Goal: Book appointment/travel/reservation

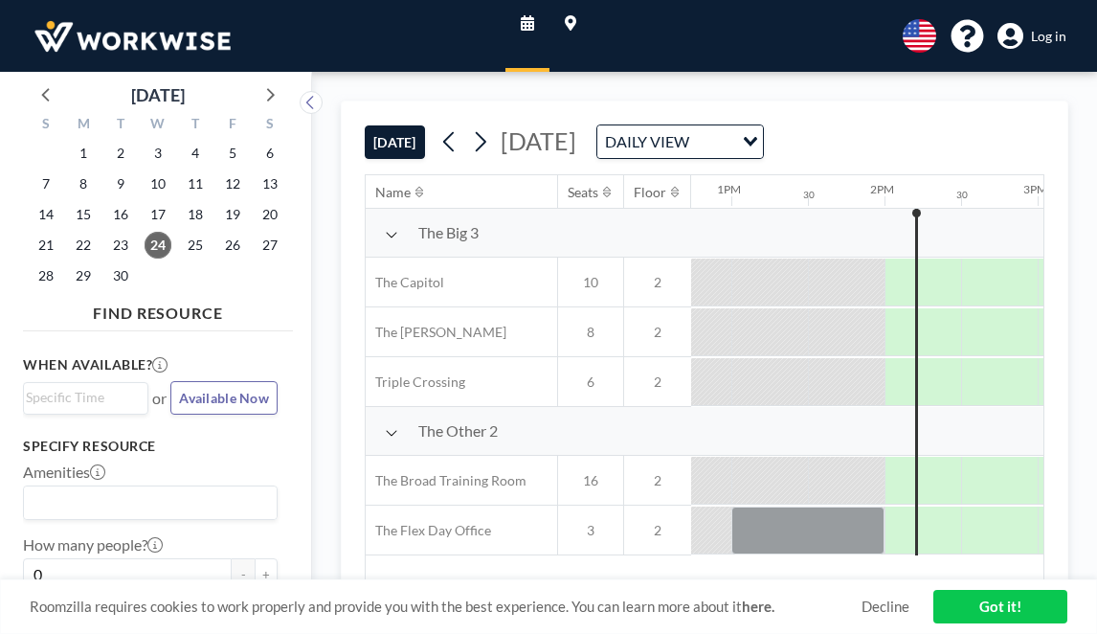
scroll to position [0, 2068]
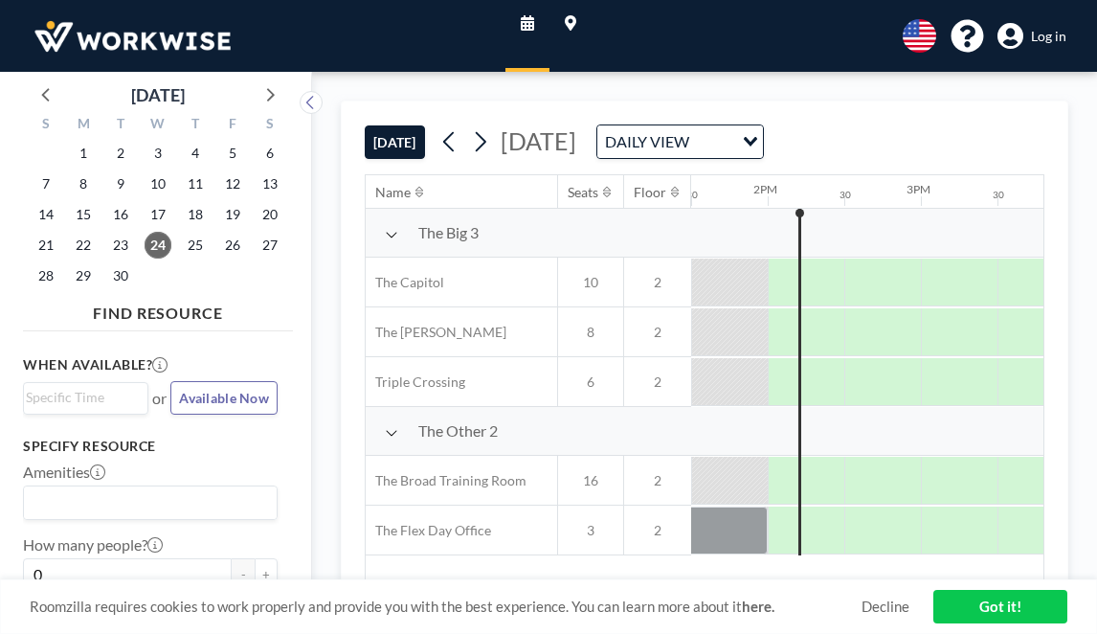
click at [1034, 40] on span "Log in" at bounding box center [1048, 36] width 35 height 17
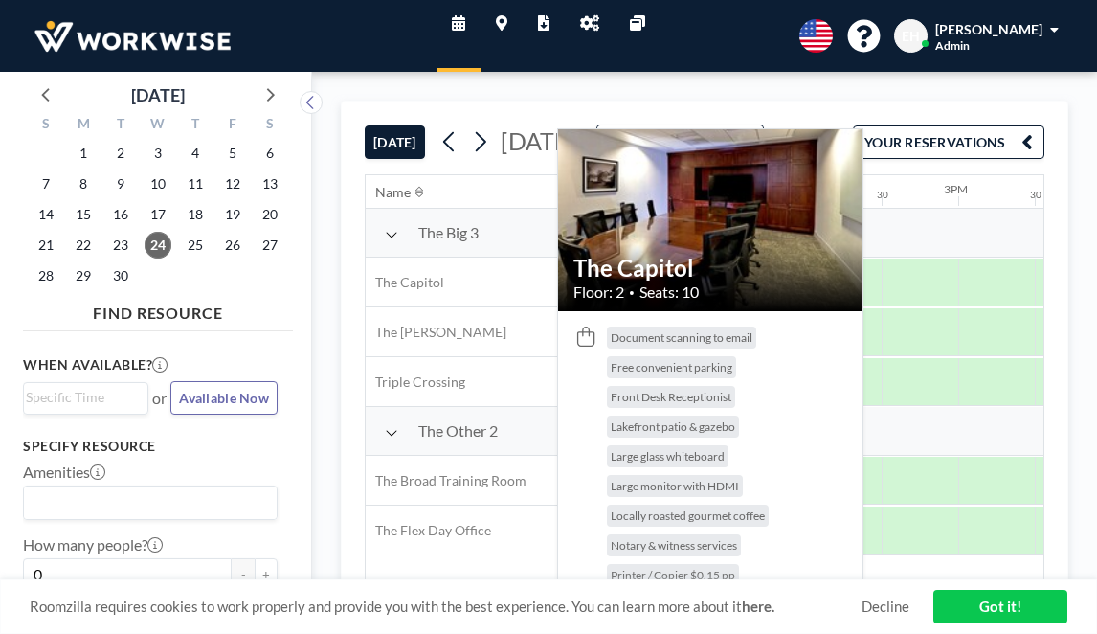
scroll to position [0, 2068]
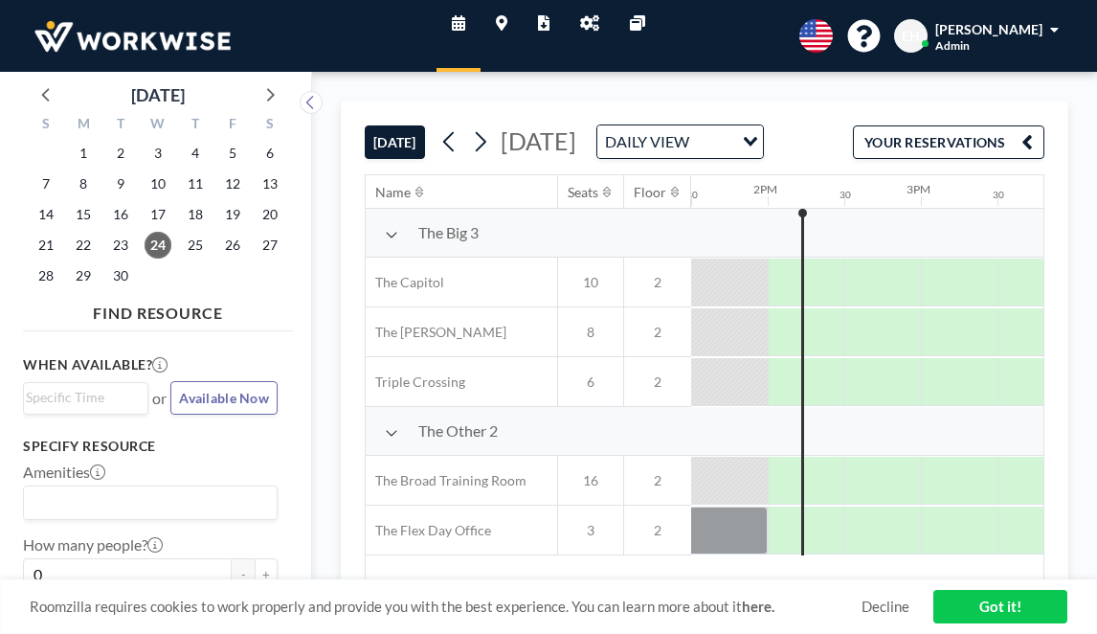
click at [1049, 40] on div "Eric Hinkle Admin" at bounding box center [998, 36] width 124 height 34
click at [594, 34] on link "Admin panel" at bounding box center [590, 36] width 50 height 72
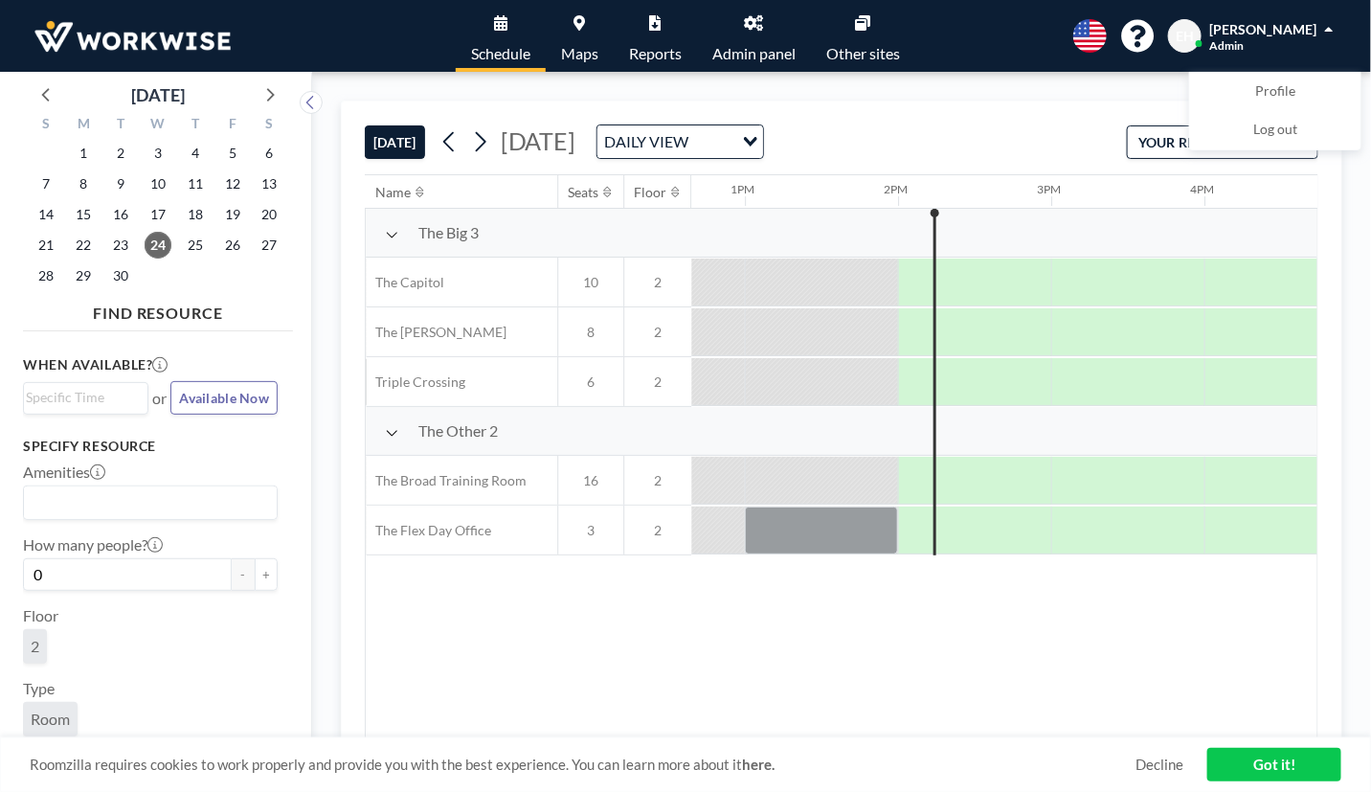
scroll to position [0, 1992]
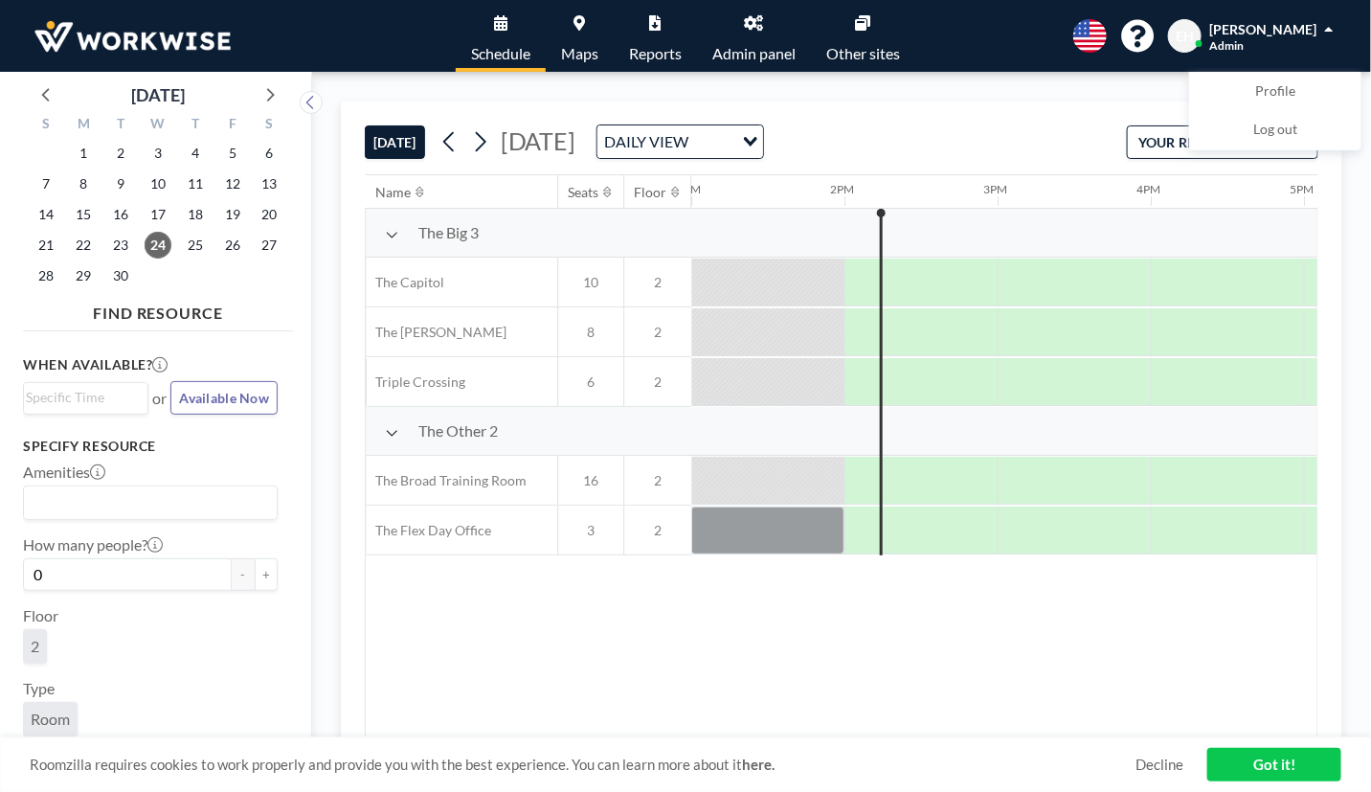
click at [1280, 768] on link "Got it!" at bounding box center [1275, 765] width 134 height 34
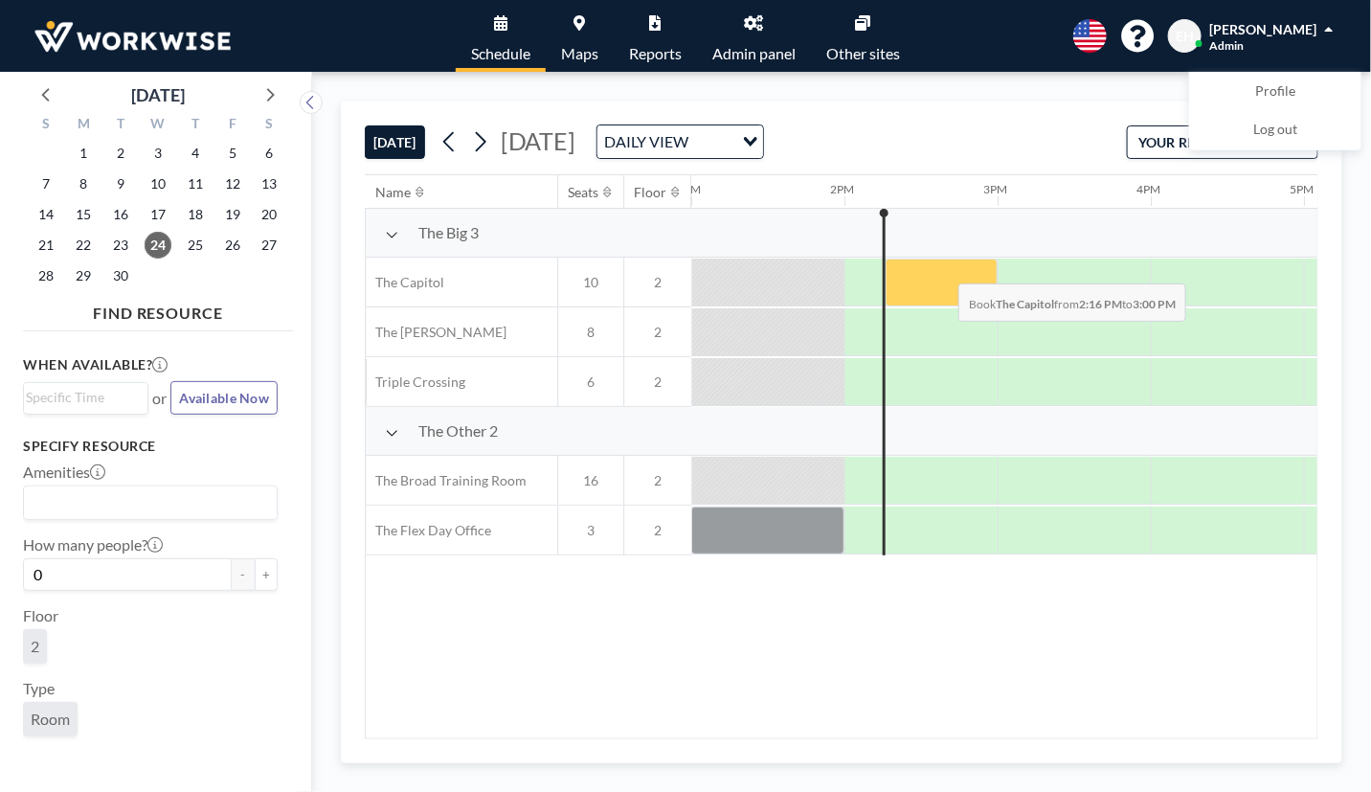
click at [944, 268] on div at bounding box center [942, 283] width 112 height 48
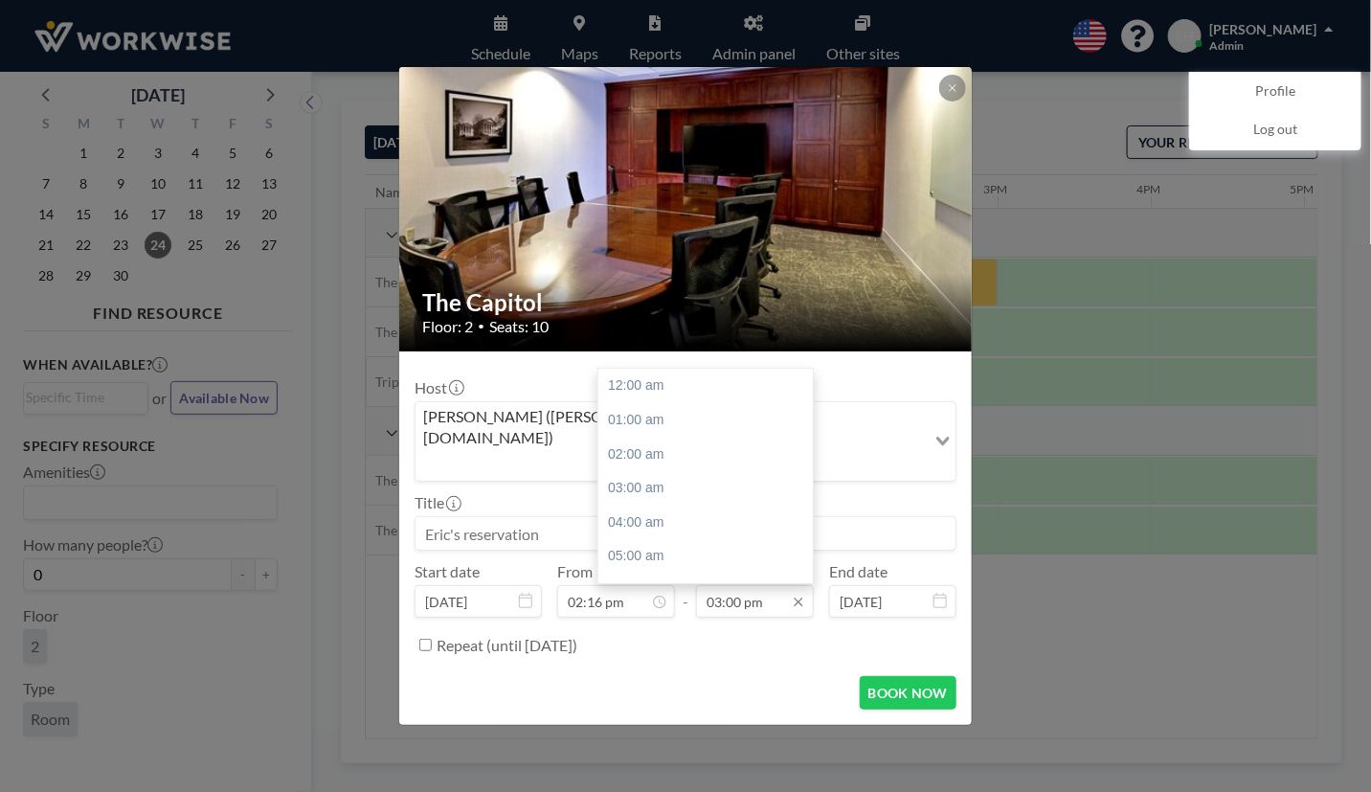
scroll to position [511, 0]
click at [958, 94] on icon at bounding box center [952, 87] width 11 height 11
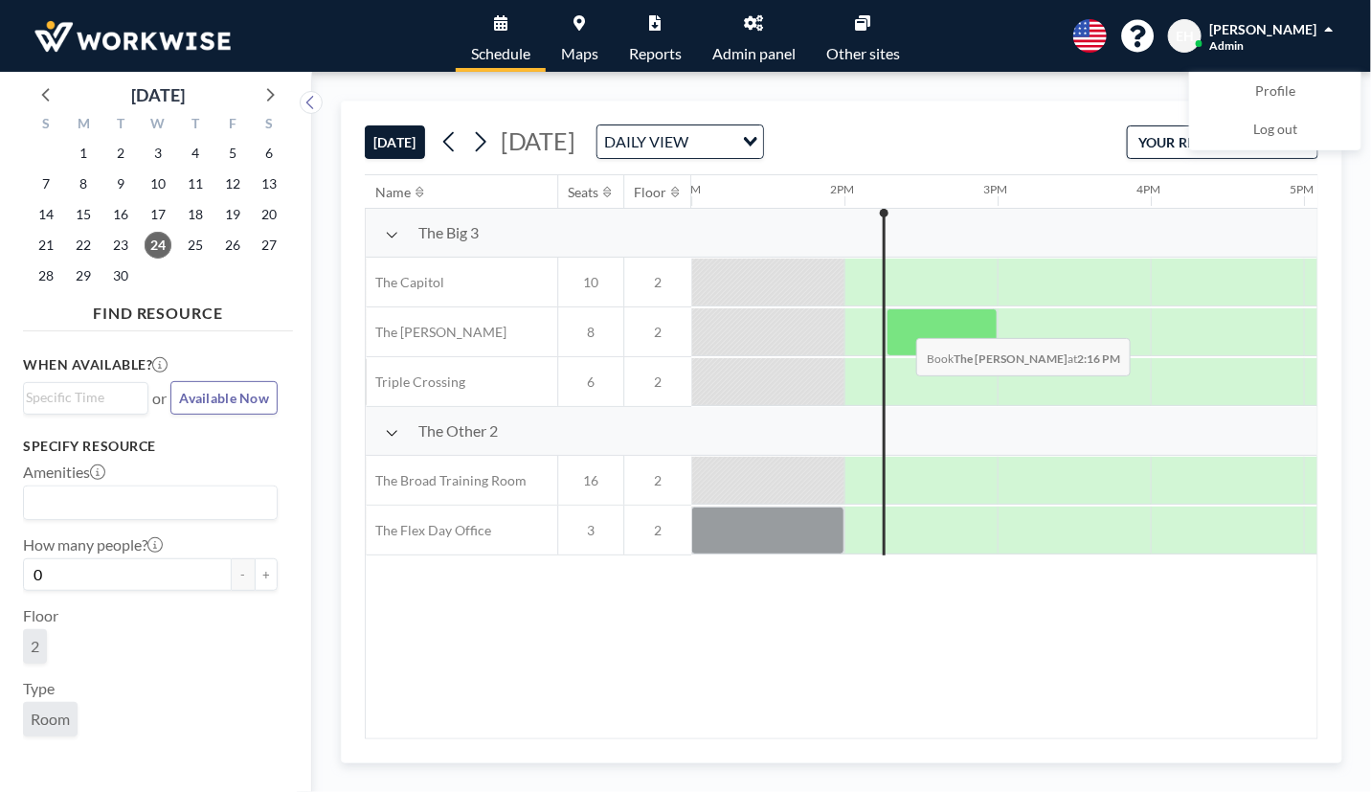
click at [902, 323] on div at bounding box center [942, 332] width 111 height 48
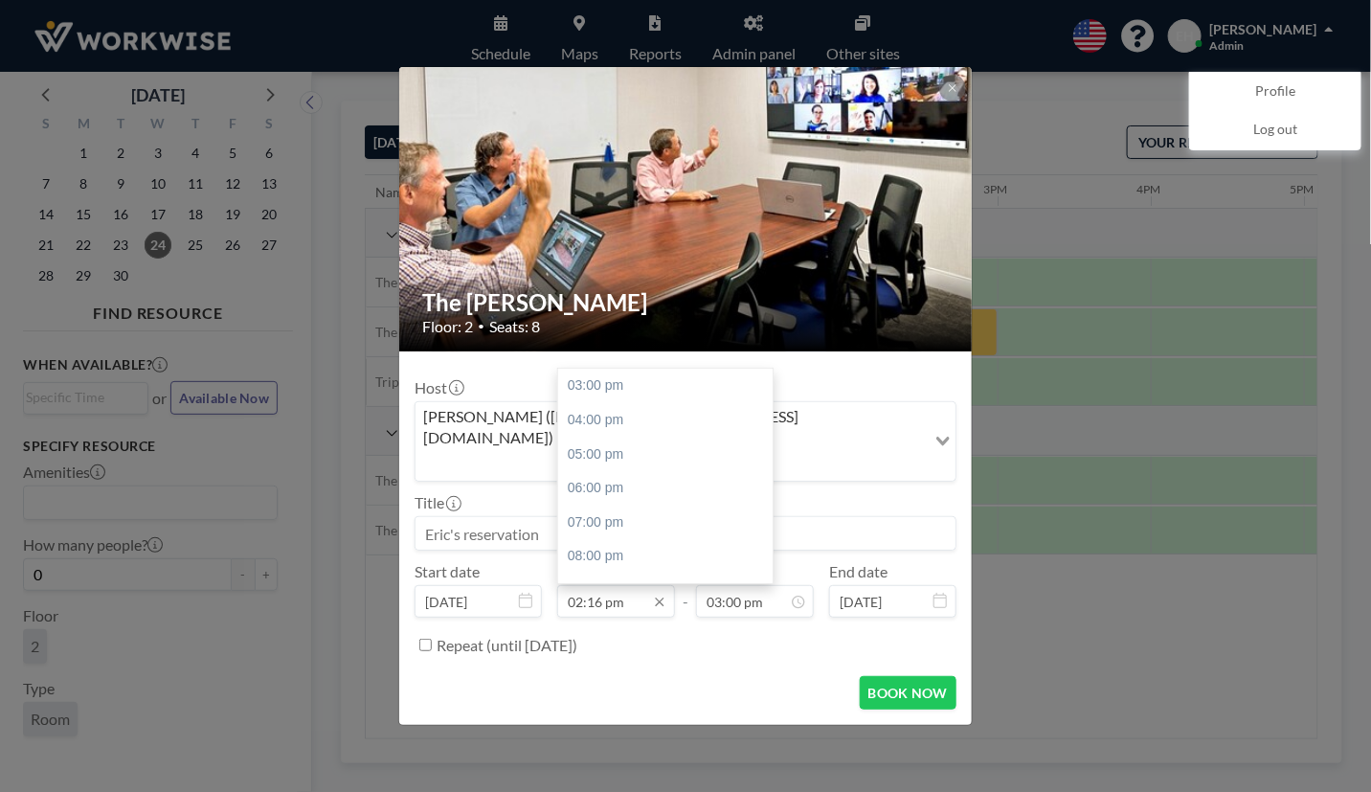
click at [631, 585] on input "02:16 pm" at bounding box center [616, 601] width 118 height 33
type input "02:30 pm"
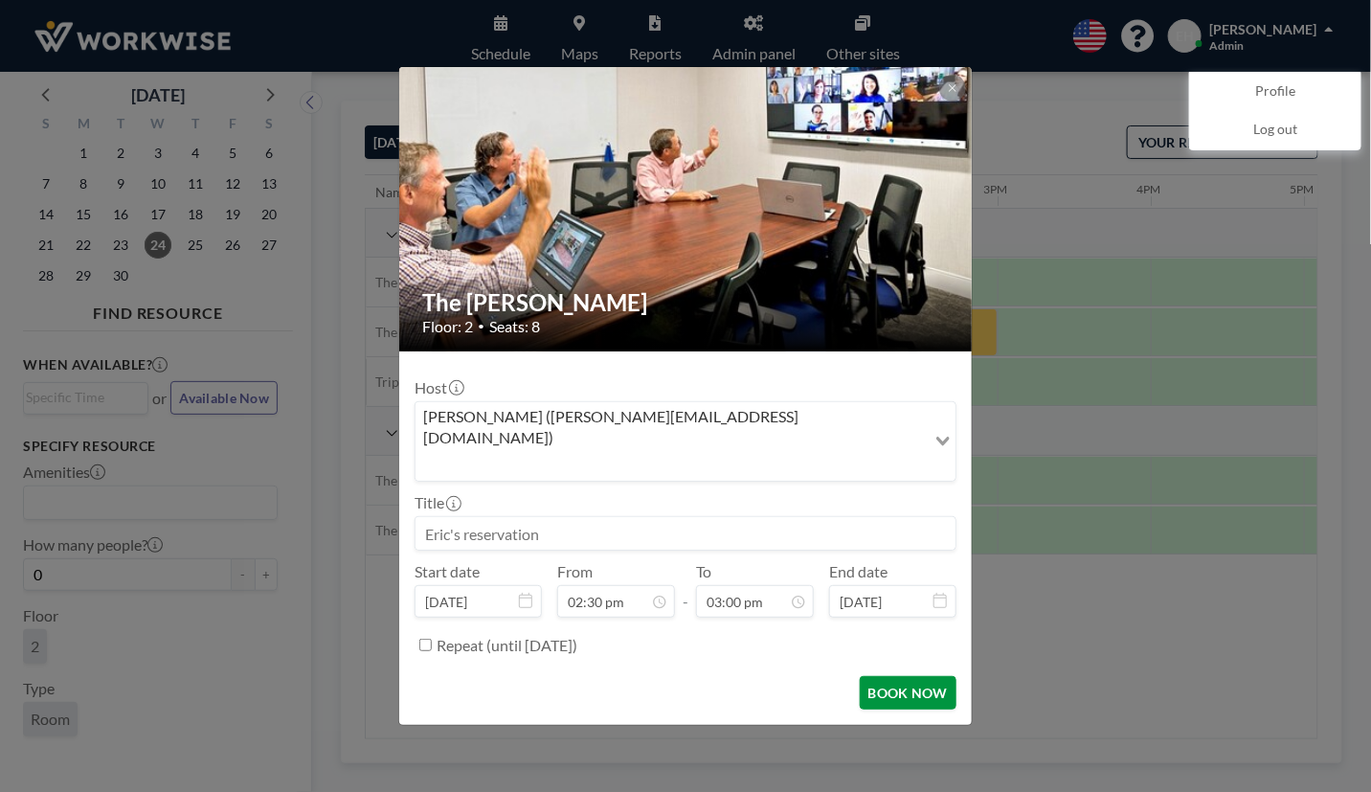
click at [905, 676] on button "BOOK NOW" at bounding box center [908, 693] width 97 height 34
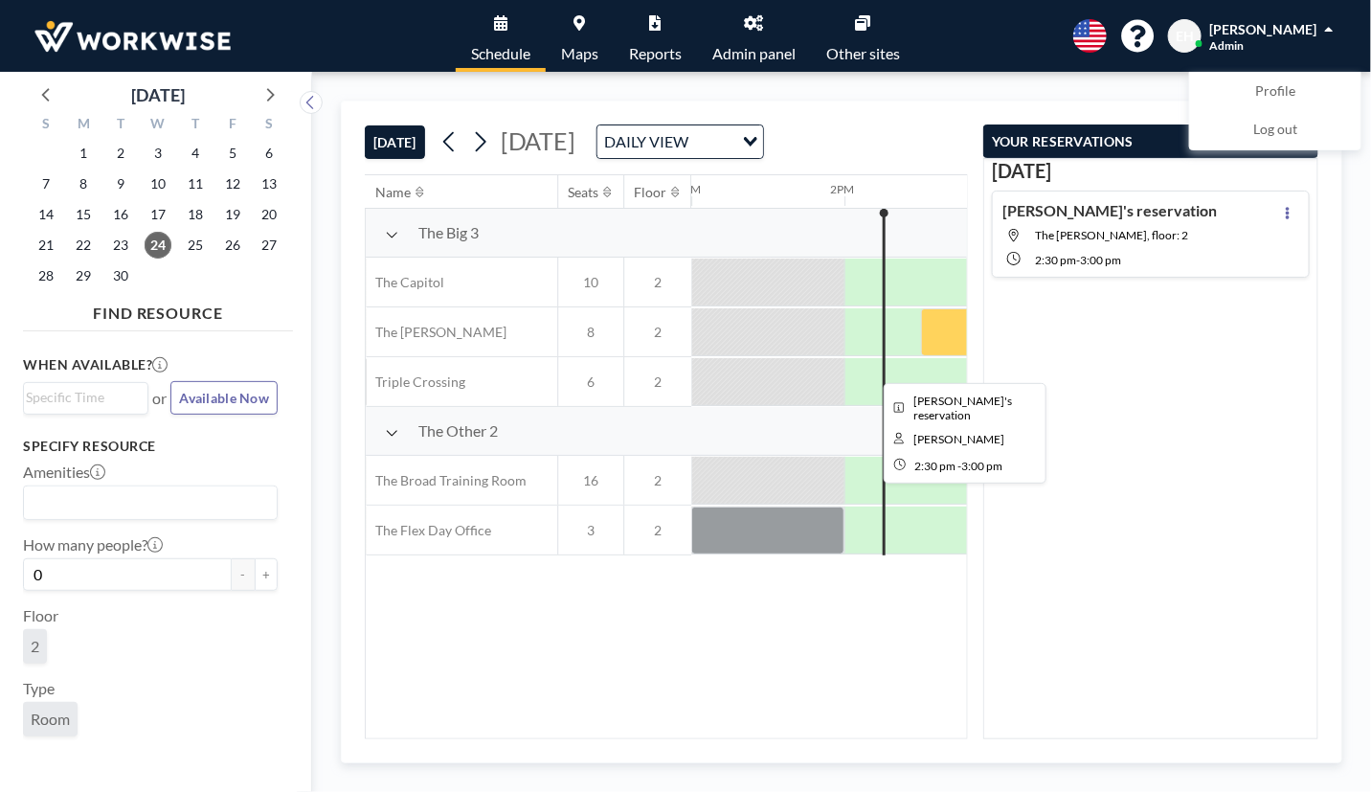
click at [938, 350] on div at bounding box center [959, 332] width 77 height 48
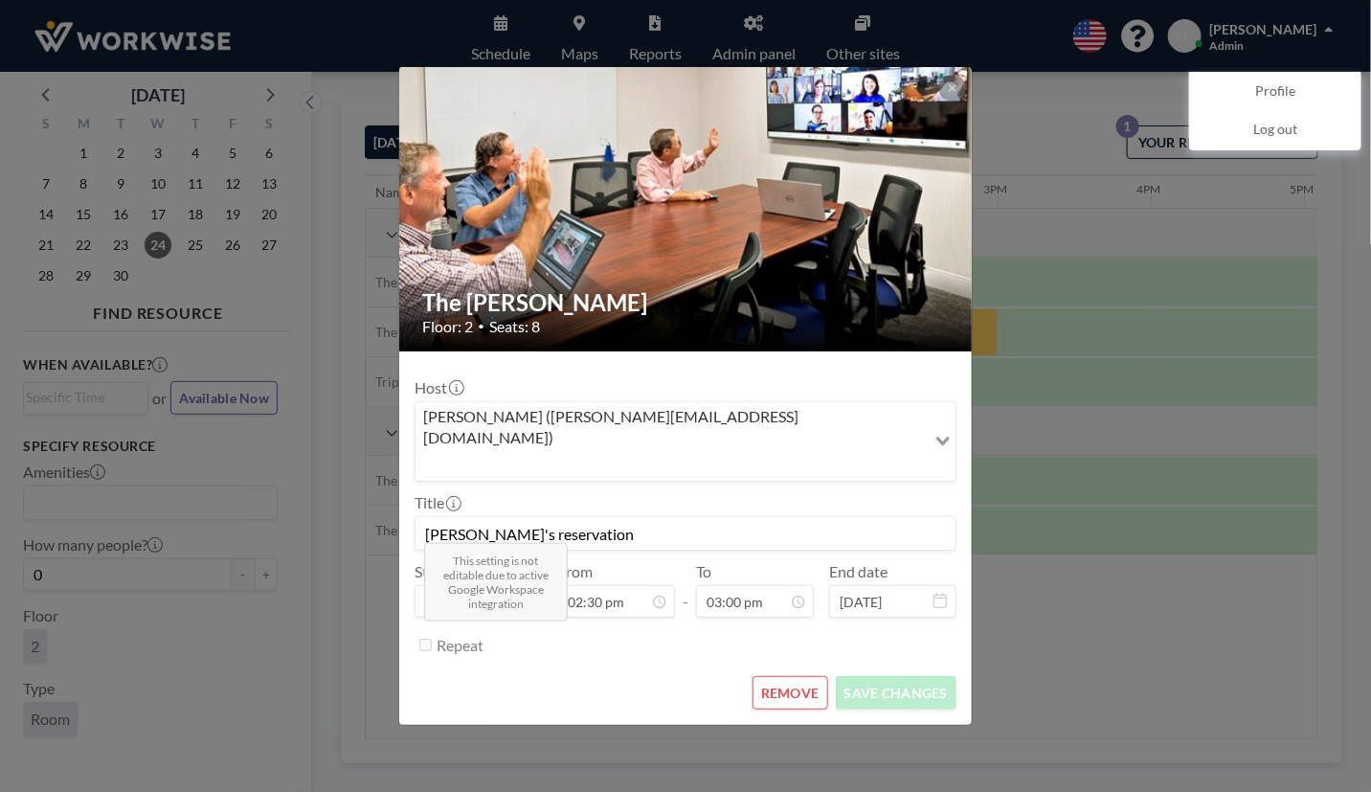
scroll to position [0, 0]
click at [800, 676] on button "REMOVE" at bounding box center [791, 693] width 76 height 34
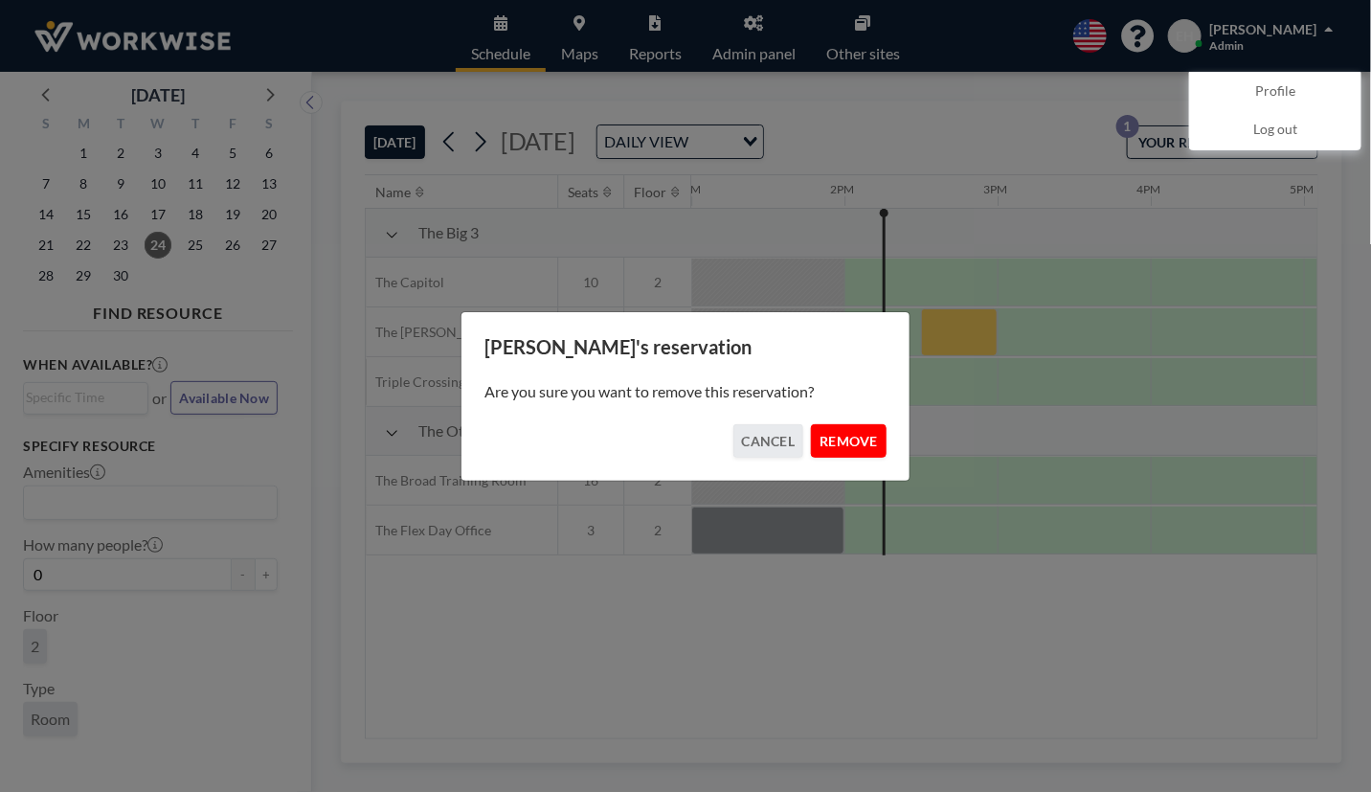
click at [863, 439] on button "REMOVE" at bounding box center [849, 441] width 76 height 34
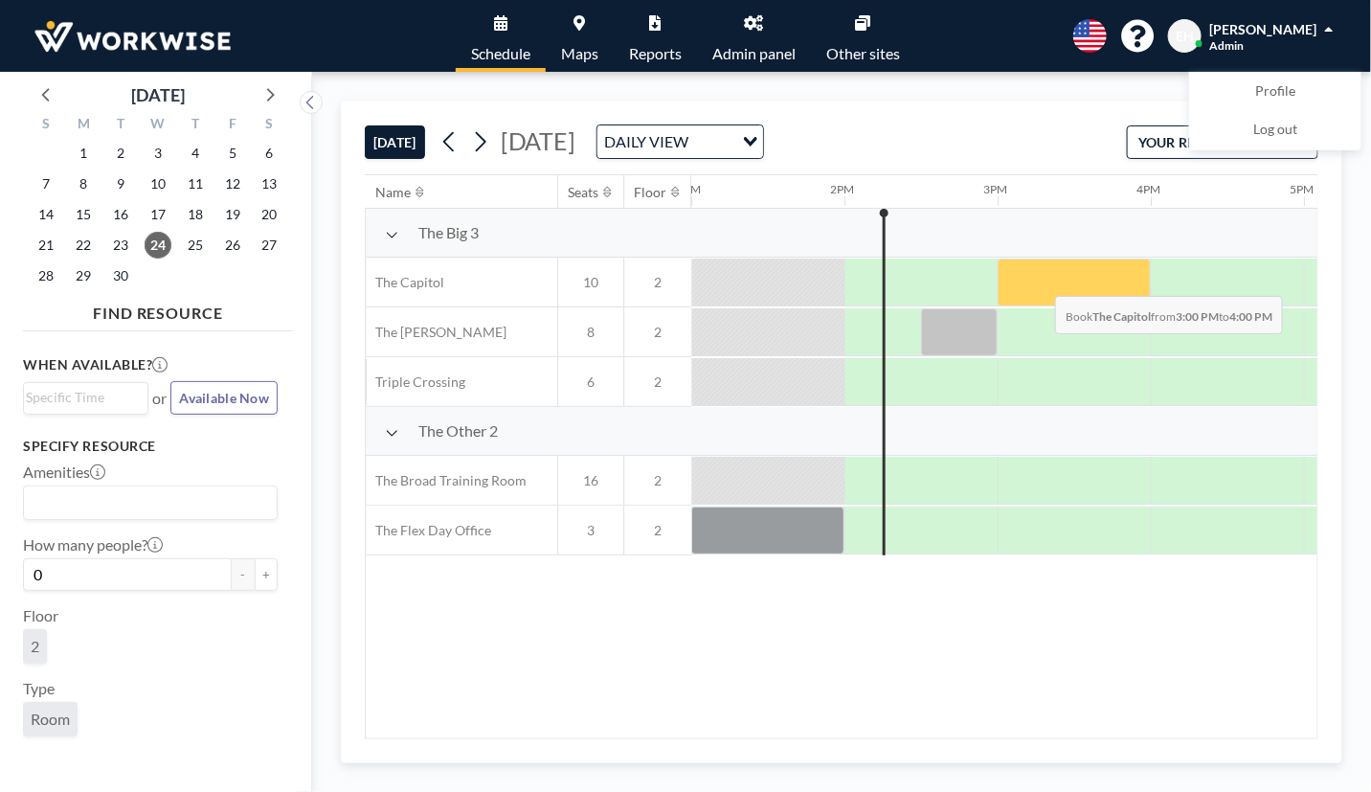
click at [1042, 281] on div at bounding box center [1074, 283] width 153 height 48
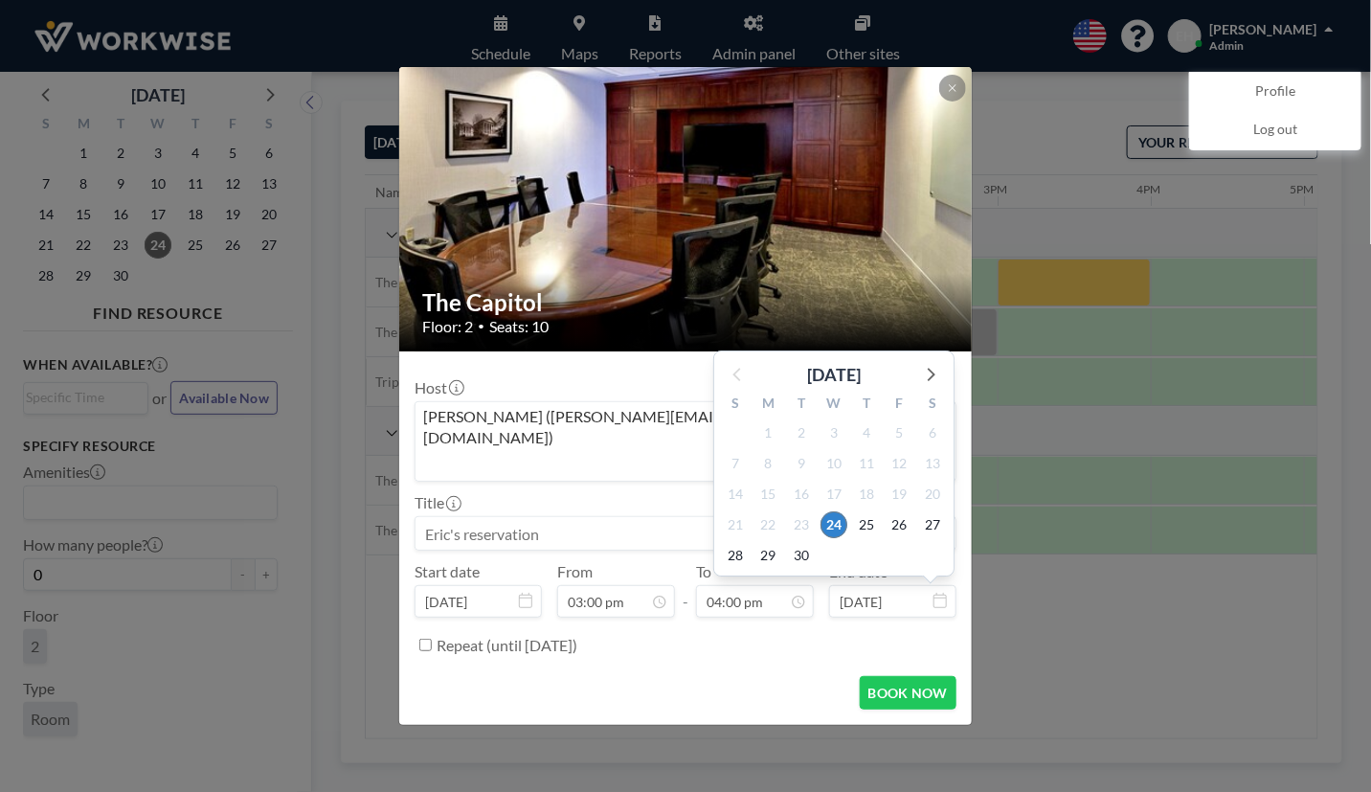
scroll to position [545, 0]
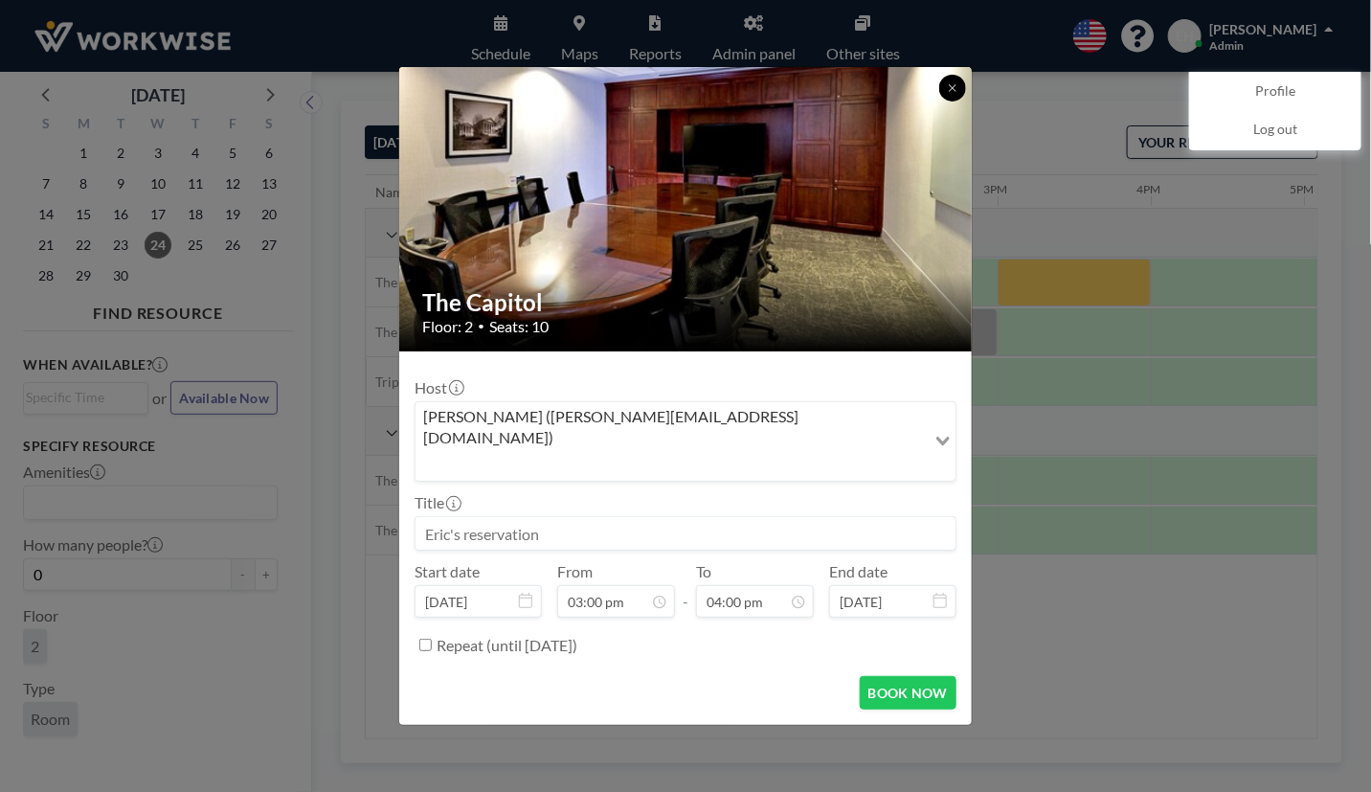
click at [961, 102] on button at bounding box center [952, 88] width 27 height 27
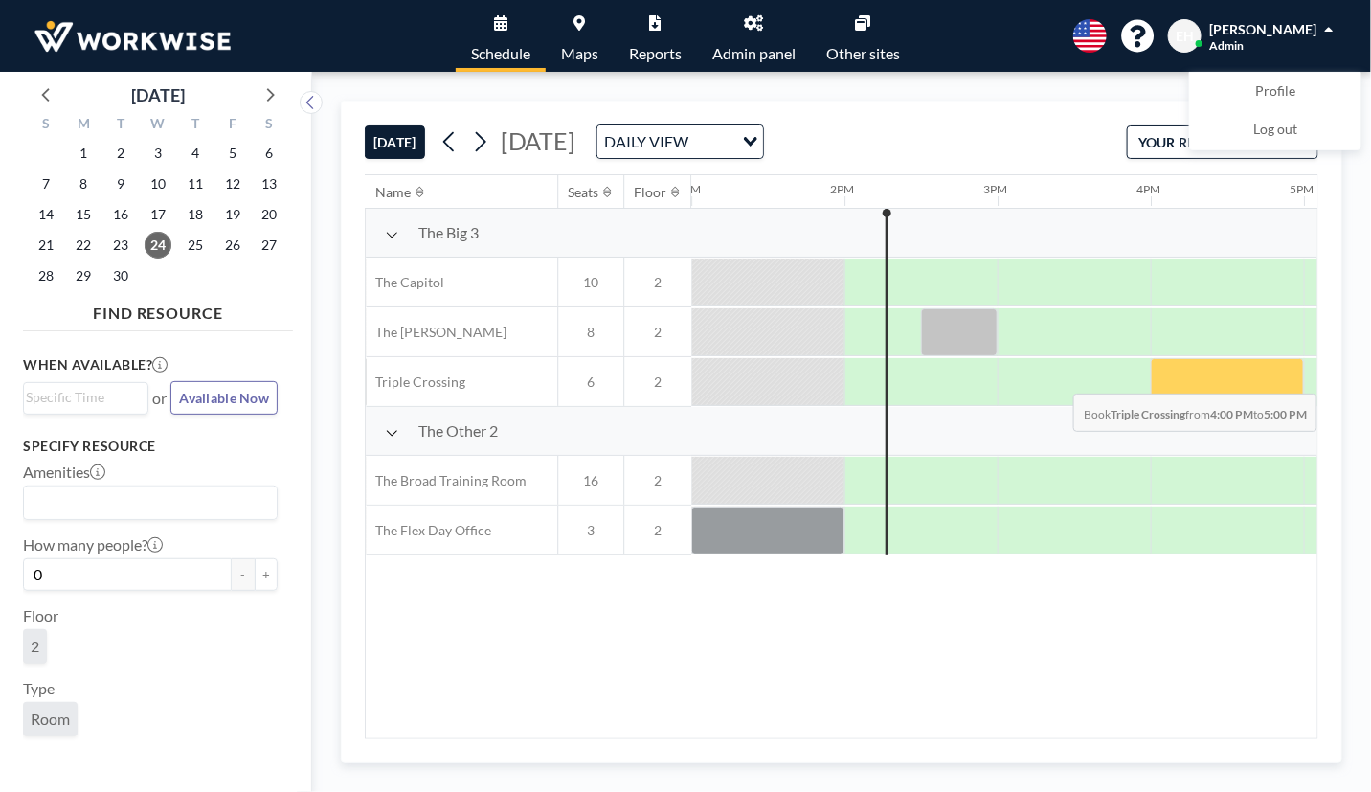
click at [1195, 378] on div at bounding box center [1227, 382] width 153 height 48
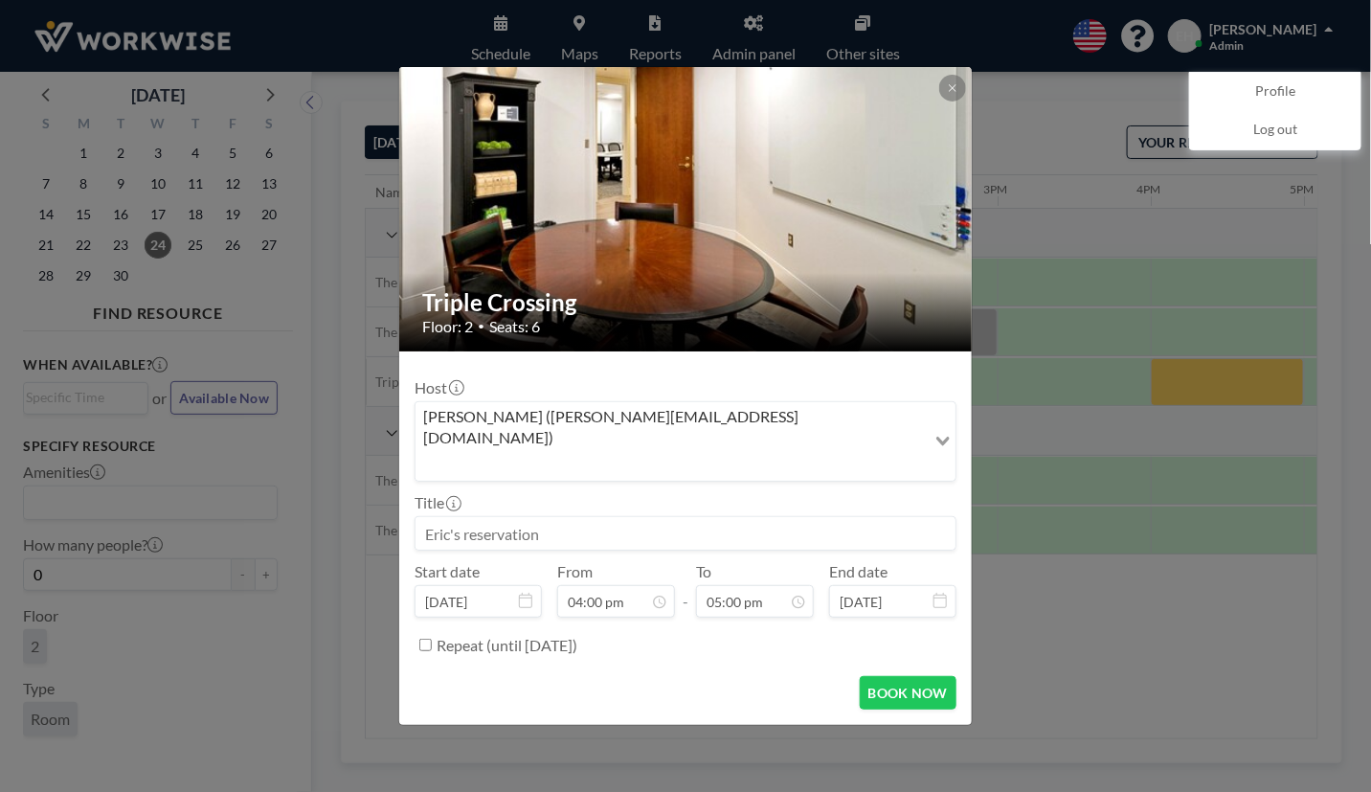
scroll to position [579, 0]
click at [956, 94] on icon at bounding box center [952, 87] width 11 height 11
